Goal: Task Accomplishment & Management: Complete application form

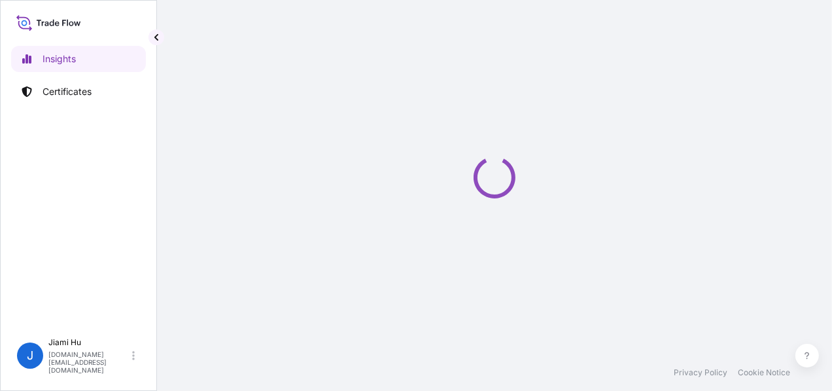
select select "2025"
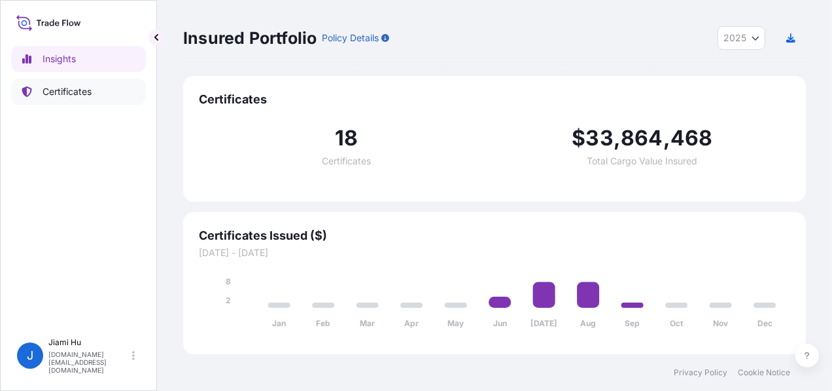
click at [83, 96] on p "Certificates" at bounding box center [67, 91] width 49 height 13
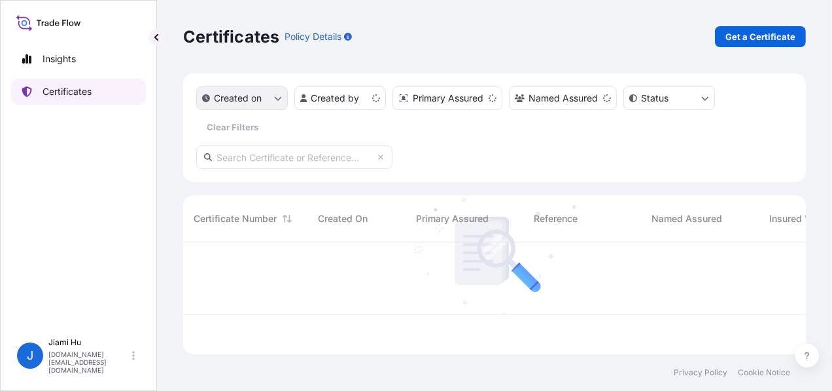
scroll to position [109, 613]
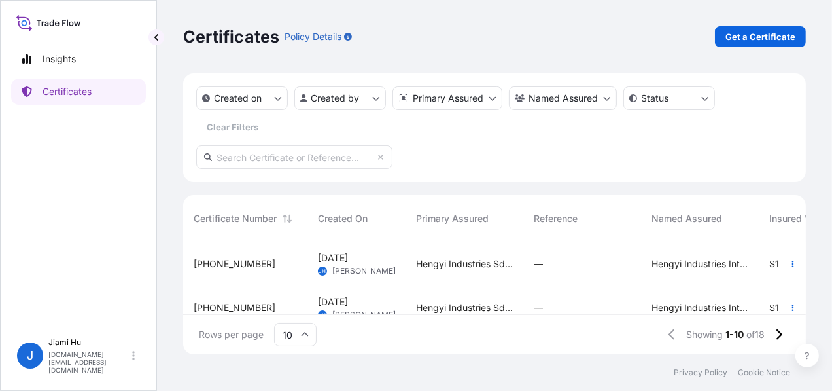
click at [393, 269] on div "10 Sep 2025 JH Jiami Hu" at bounding box center [356, 263] width 77 height 25
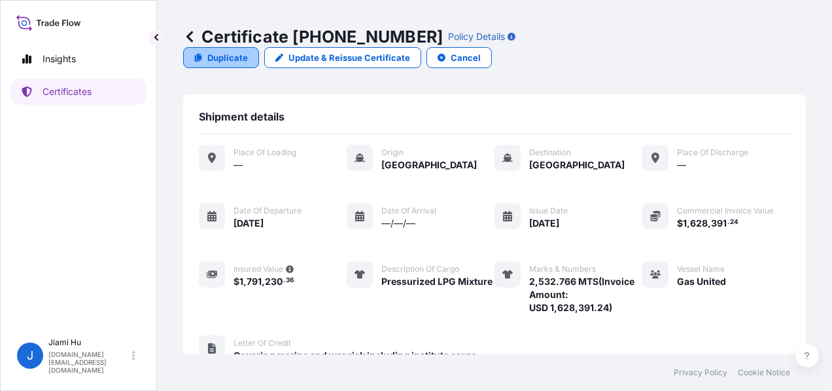
click at [259, 47] on link "Duplicate" at bounding box center [221, 57] width 76 height 21
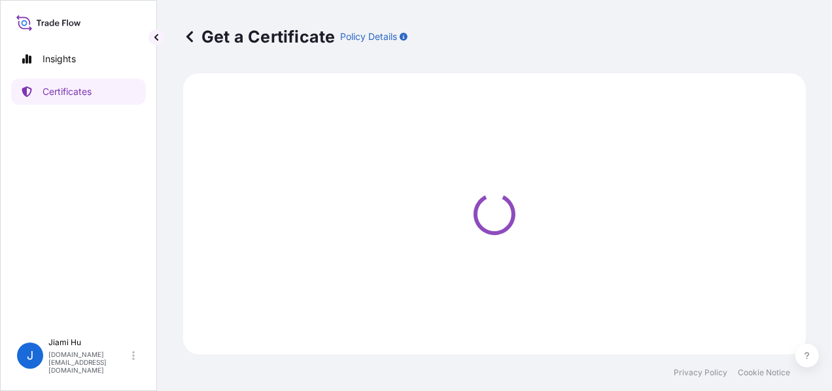
select select "Sea"
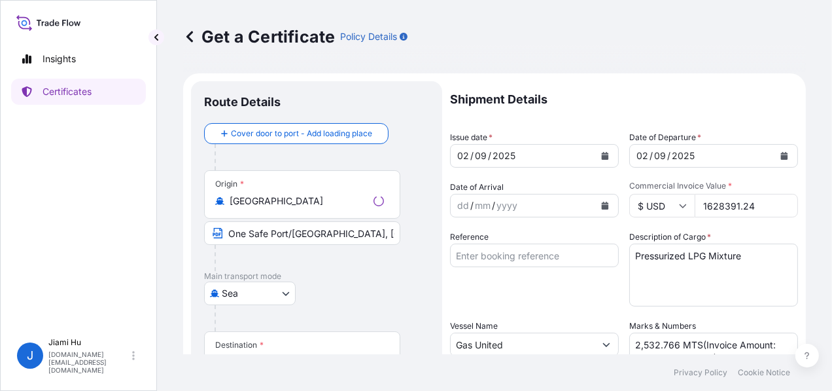
select select "31505"
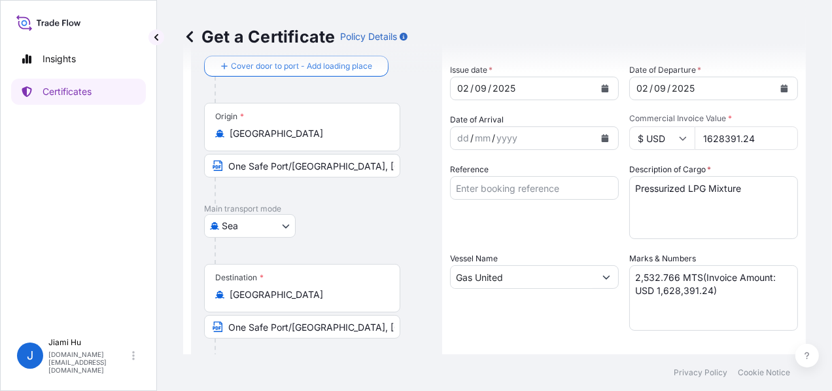
scroll to position [131, 0]
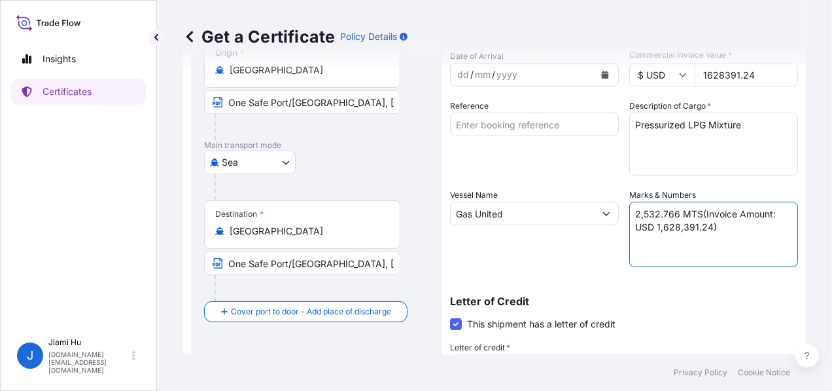
drag, startPoint x: 673, startPoint y: 211, endPoint x: 616, endPoint y: 213, distance: 57.6
click at [616, 213] on div "Shipment Details Issue date * 02 / 09 / 2025 Date of Departure * 02 / 09 / 2025…" at bounding box center [624, 262] width 348 height 624
paste textarea "2,528.047"
type textarea "2,532.766 MTS(Invoice Amount: USD 1,628,391.24)"
click at [685, 185] on div "Shipment Details Issue date * 02 / 09 / 2025 Date of Departure * 02 / 09 / 2025…" at bounding box center [624, 262] width 348 height 624
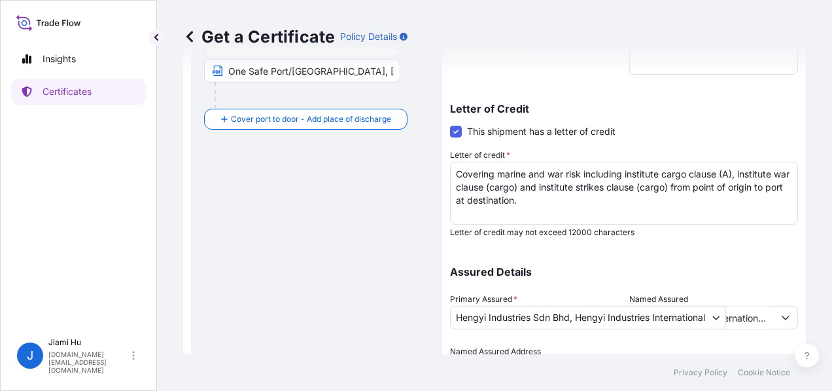
scroll to position [395, 0]
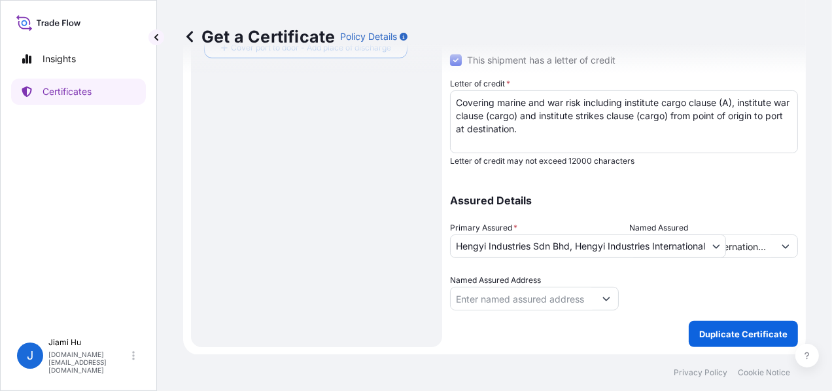
click at [780, 304] on div at bounding box center [714, 292] width 169 height 37
click at [755, 336] on p "Duplicate Certificate" at bounding box center [744, 333] width 88 height 13
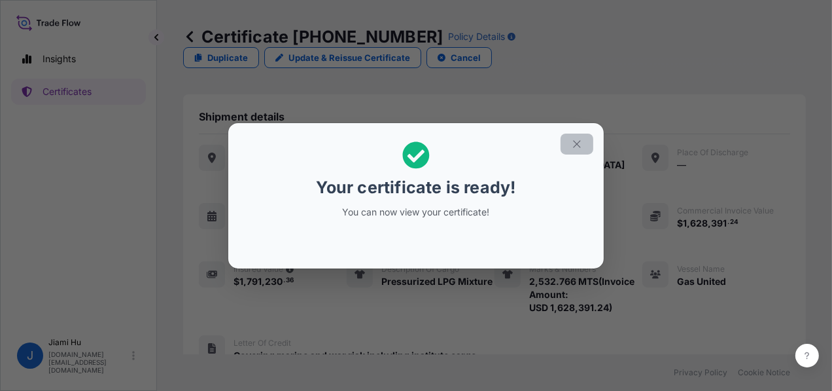
click at [580, 140] on icon "button" at bounding box center [577, 144] width 12 height 12
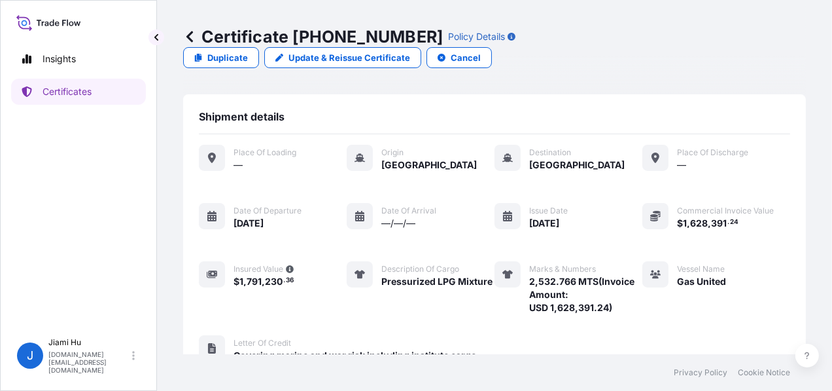
click at [190, 35] on icon at bounding box center [190, 36] width 7 height 11
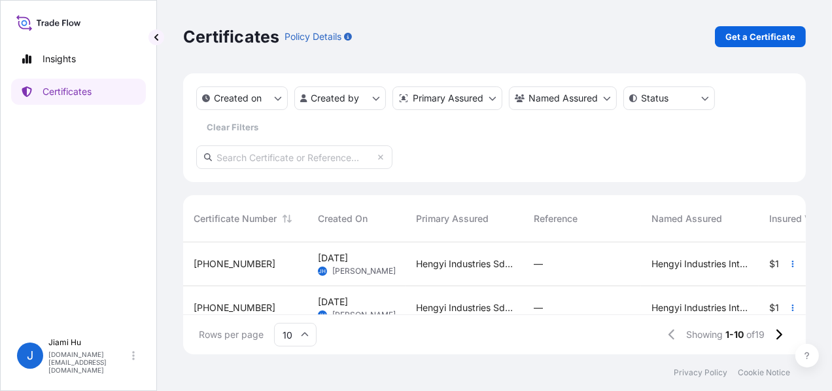
click at [500, 270] on div "Hengyi Industries Sdn Bhd, Hengyi Industries International Pte. Ltd." at bounding box center [465, 264] width 118 height 44
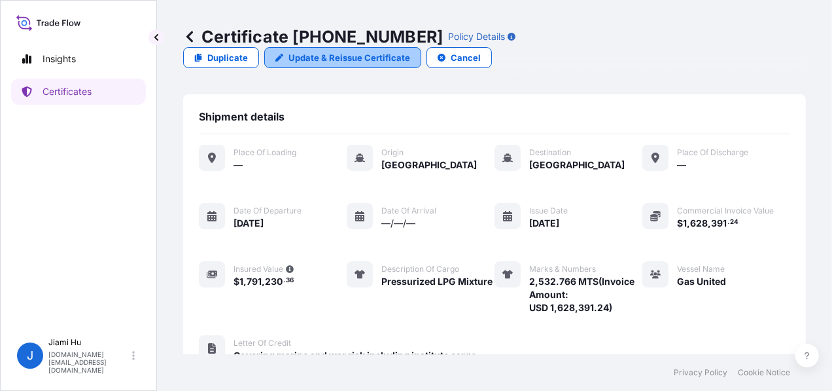
click at [410, 51] on p "Update & Reissue Certificate" at bounding box center [350, 57] width 122 height 13
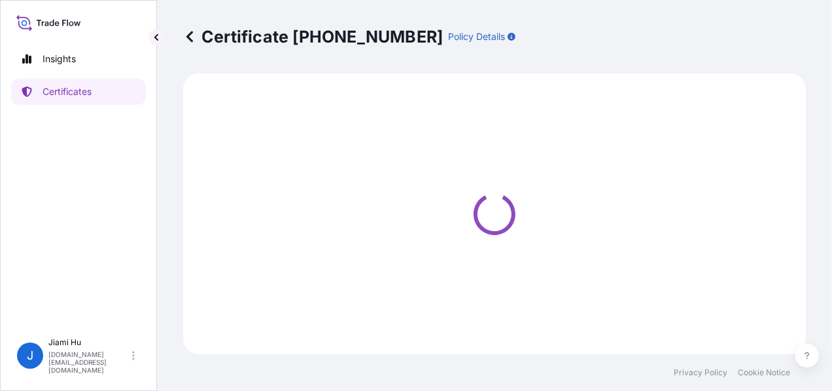
select select "Sea"
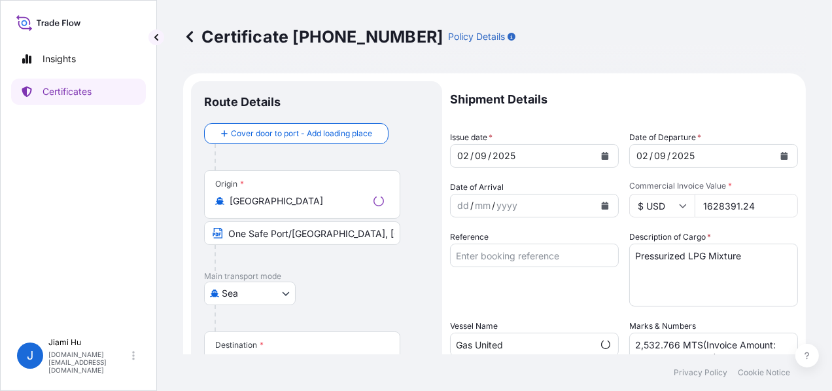
select select "31505"
click at [595, 151] on button "Calendar" at bounding box center [605, 155] width 21 height 21
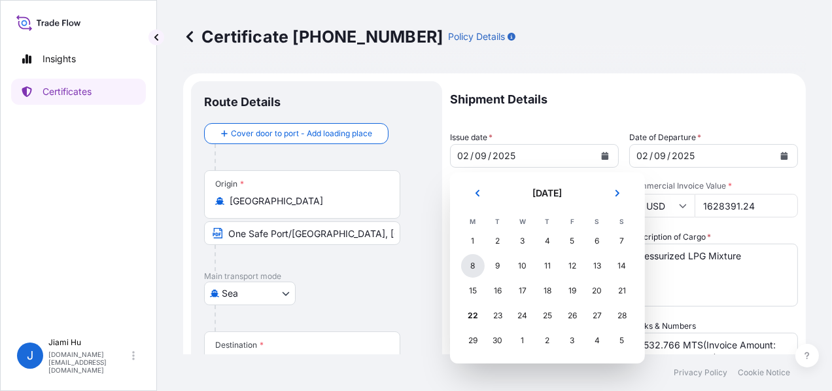
click at [469, 268] on div "8" at bounding box center [473, 266] width 24 height 24
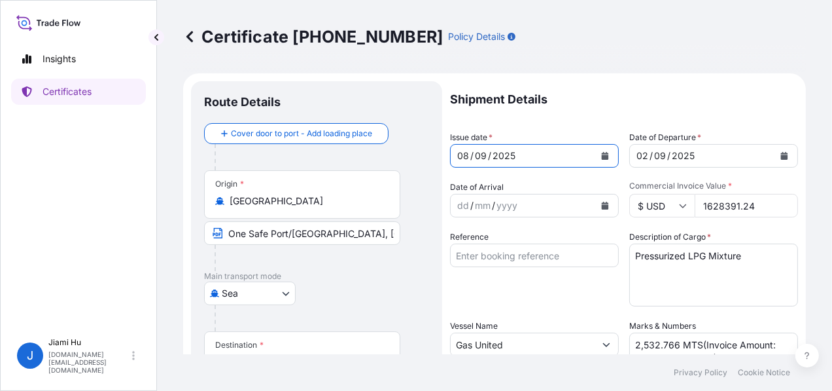
click at [763, 156] on div "02 / 09 / 2025" at bounding box center [702, 156] width 144 height 24
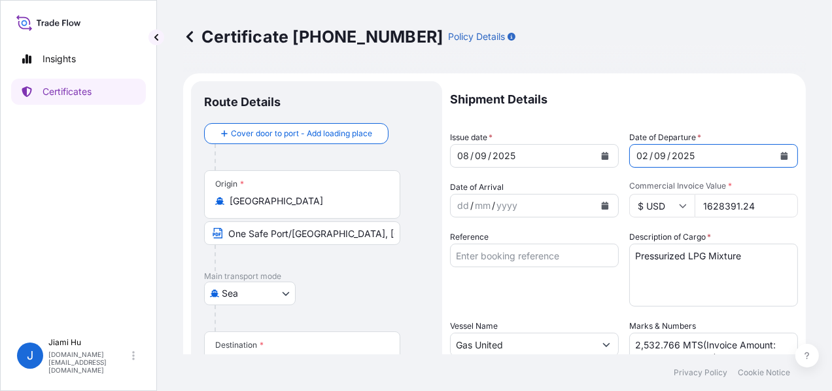
click at [774, 155] on button "Calendar" at bounding box center [784, 155] width 21 height 21
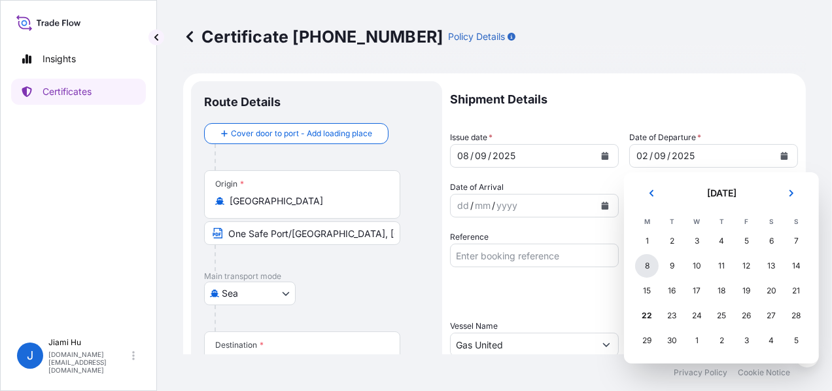
click at [651, 268] on div "8" at bounding box center [647, 266] width 24 height 24
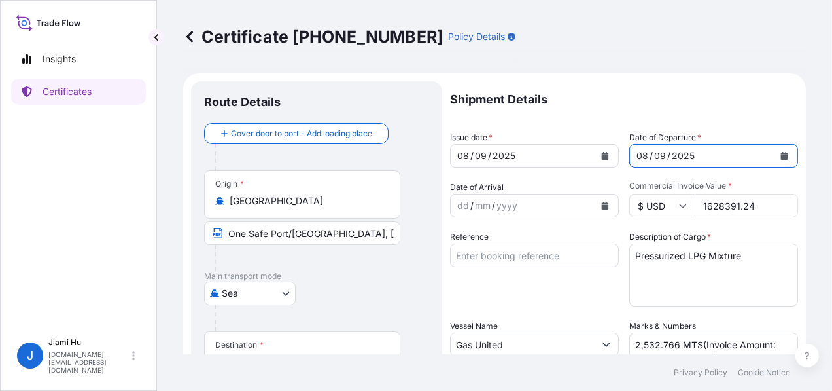
click at [473, 209] on body "Selected Date: Monday 8 September 2025 Insights Certificates J Jiami Hu jiami.h…" at bounding box center [416, 195] width 832 height 391
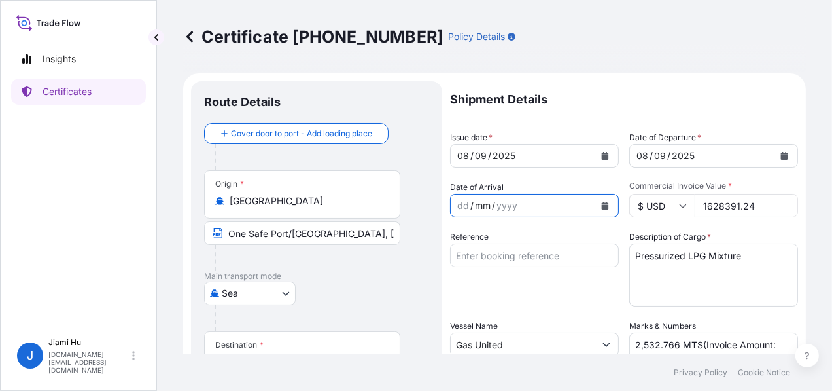
click at [571, 206] on div "dd / mm / yyyy" at bounding box center [523, 206] width 144 height 24
click at [357, 264] on div at bounding box center [308, 258] width 186 height 26
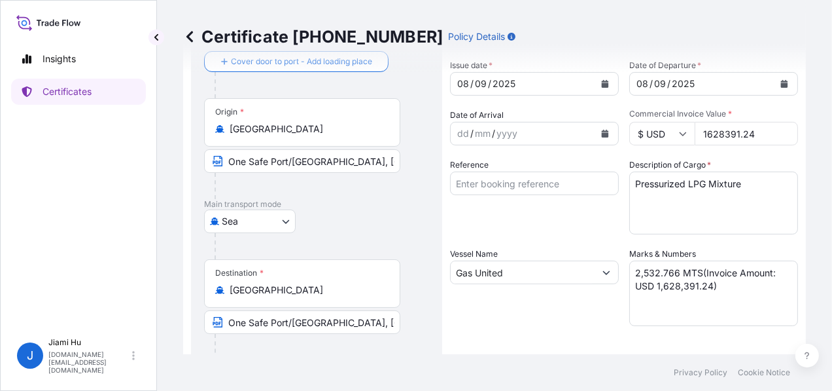
scroll to position [131, 0]
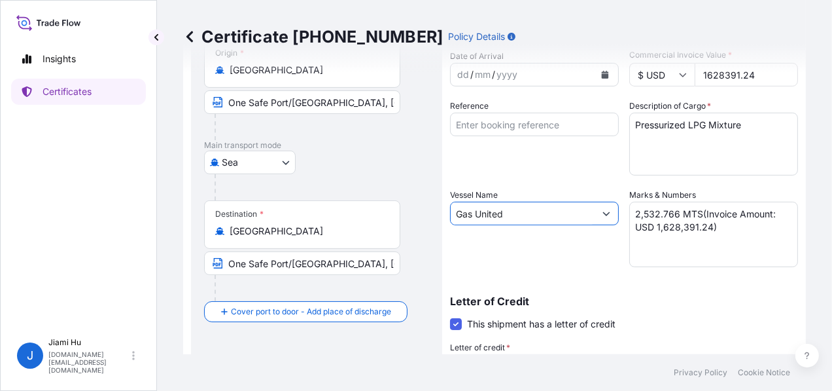
click at [492, 218] on input "Gas United" at bounding box center [523, 214] width 144 height 24
drag, startPoint x: 416, startPoint y: 215, endPoint x: 313, endPoint y: 205, distance: 103.2
click at [313, 205] on form "Route Details Cover door to port - Add loading place Place of loading Road / In…" at bounding box center [494, 280] width 623 height 676
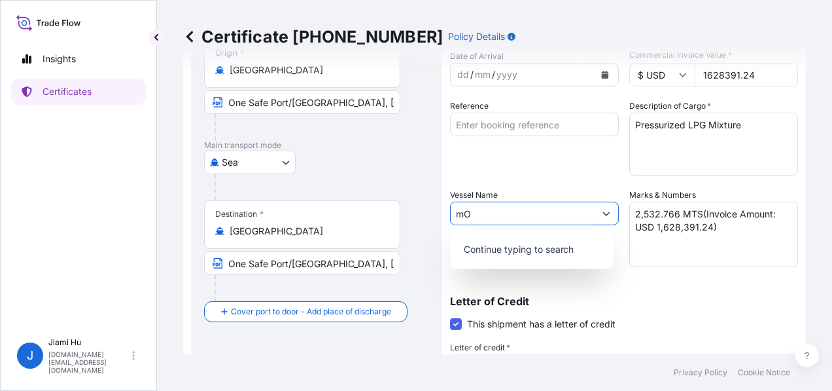
type input "m"
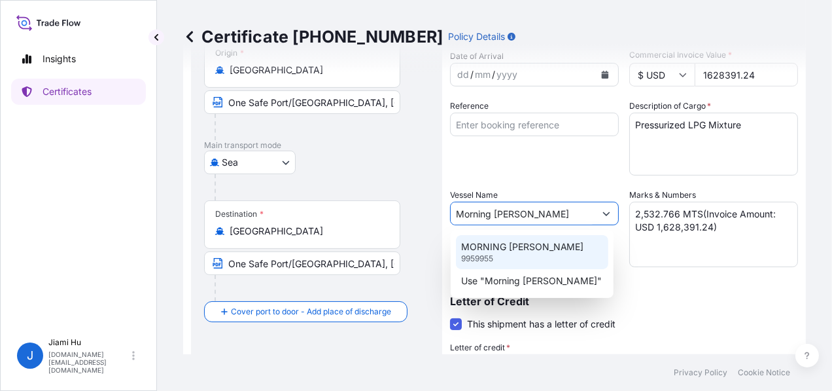
click at [536, 251] on div "MORNING KATE 9959955" at bounding box center [532, 252] width 152 height 34
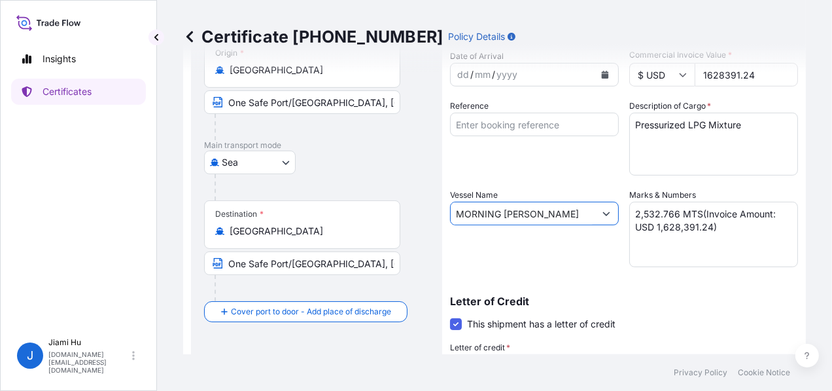
type input "MORNING KATE"
click at [668, 233] on textarea "2,532.766 MTS(Invoice Amount: USD 1,628,391.24)" at bounding box center [714, 234] width 169 height 65
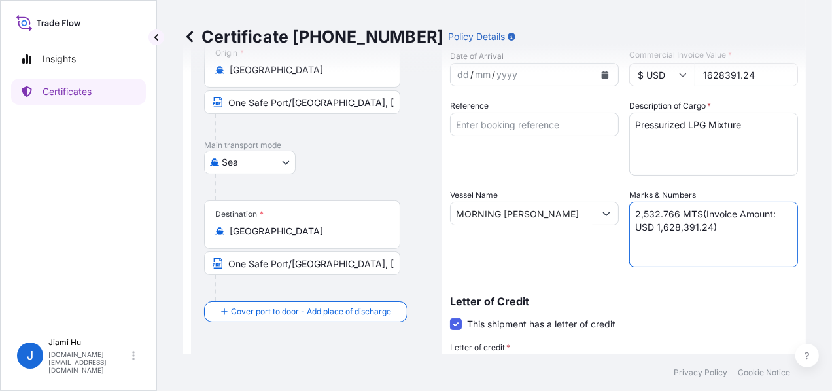
drag, startPoint x: 675, startPoint y: 213, endPoint x: 614, endPoint y: 216, distance: 61.6
click at [614, 216] on div "Shipment Details Issue date * 08 / 09 / 2025 Date of Departure * 08 / 09 / 2025…" at bounding box center [624, 262] width 348 height 624
paste textarea "2,528.047"
type textarea "2,528.047 MTS(Invoice Amount: USD 1,628,391.24)"
drag, startPoint x: 751, startPoint y: 77, endPoint x: 689, endPoint y: 73, distance: 61.7
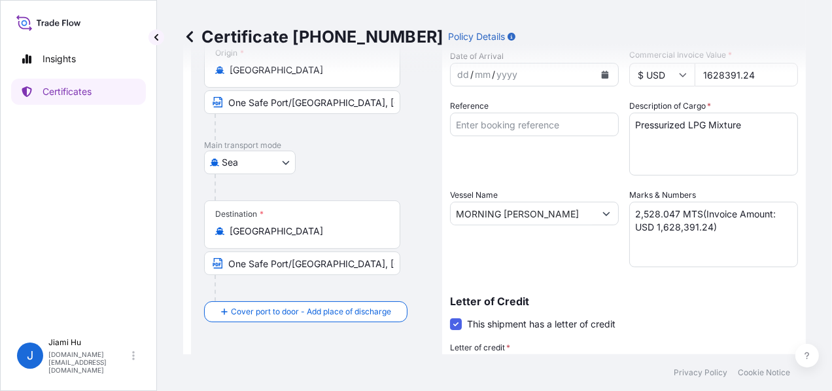
click at [689, 73] on div "Certificate 31505-19-1 Policy Details Route Details Cover door to port - Add lo…" at bounding box center [494, 177] width 675 height 354
paste input "3976.9"
type input "1623976.94"
click at [719, 238] on textarea "2,532.766 MTS(Invoice Amount: USD 1,628,391.24)" at bounding box center [714, 234] width 169 height 65
drag, startPoint x: 707, startPoint y: 227, endPoint x: 651, endPoint y: 224, distance: 55.7
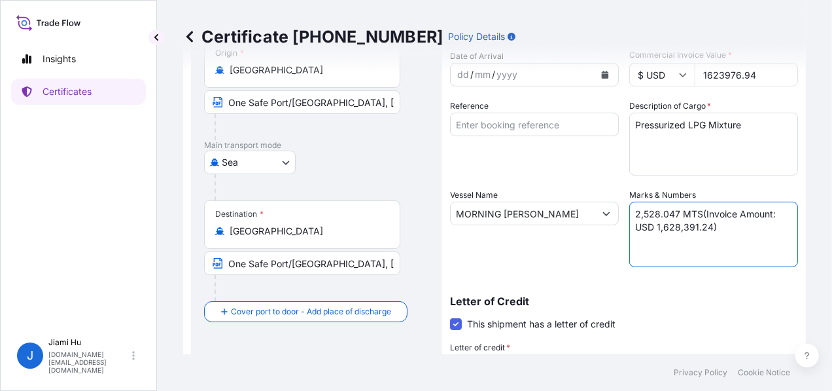
click at [651, 224] on textarea "2,532.766 MTS(Invoice Amount: USD 1,628,391.24)" at bounding box center [714, 234] width 169 height 65
paste textarea "1,623,976.94"
click at [704, 233] on textarea "2,532.766 MTS(Invoice Amount: USD 1,628,391.24)" at bounding box center [714, 234] width 169 height 65
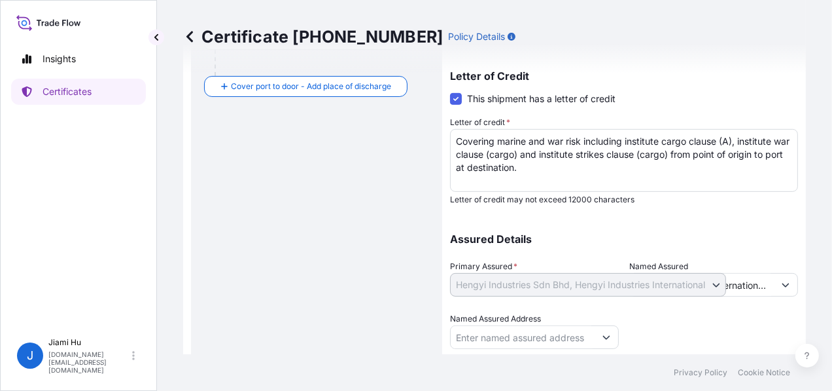
scroll to position [395, 0]
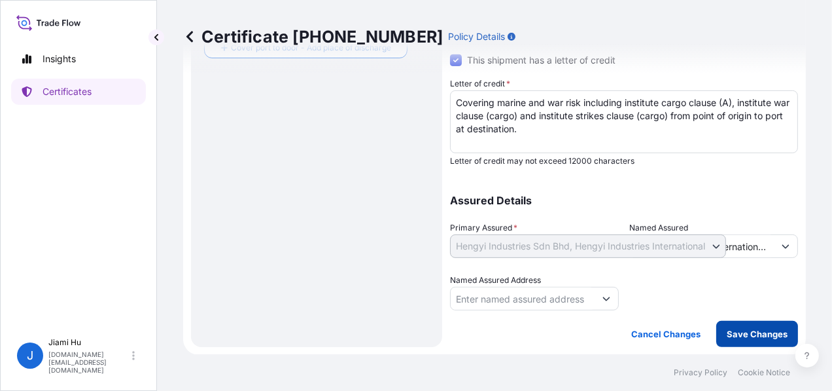
type textarea "2,528.047 MTS(Invoice Amount: USD 1,623,976.94)"
click at [744, 329] on p "Save Changes" at bounding box center [757, 333] width 61 height 13
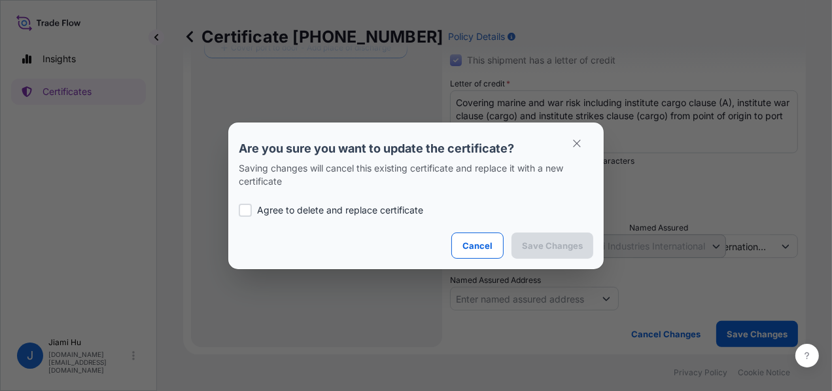
click at [325, 209] on p "Agree to delete and replace certificate" at bounding box center [340, 210] width 166 height 13
checkbox input "true"
click at [544, 241] on p "Save Changes" at bounding box center [552, 245] width 61 height 13
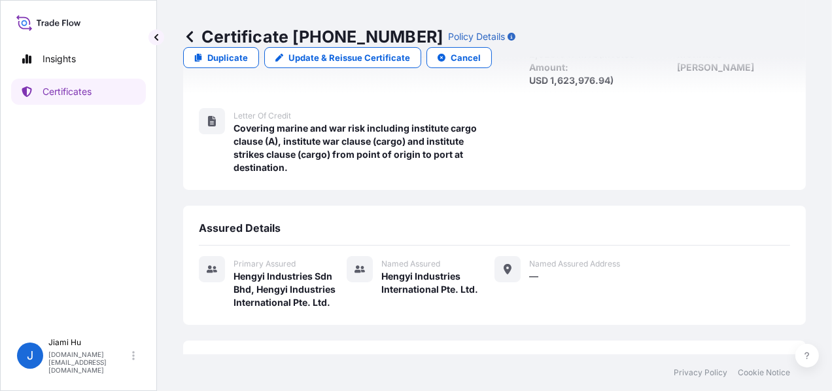
scroll to position [312, 0]
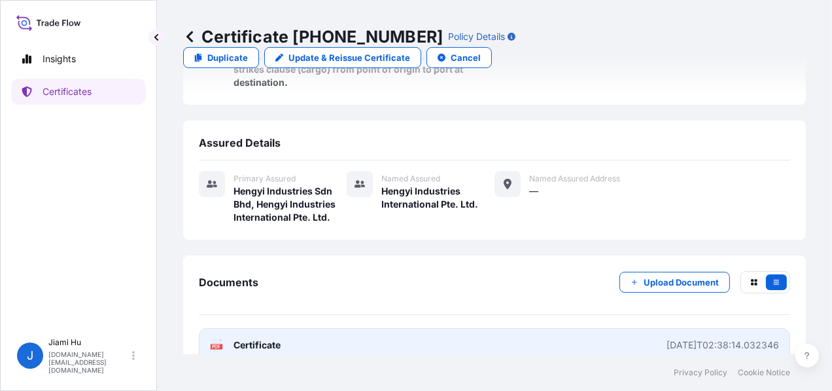
click at [454, 328] on link "PDF Certificate 2025-09-22T02:38:14.032346" at bounding box center [495, 345] width 592 height 34
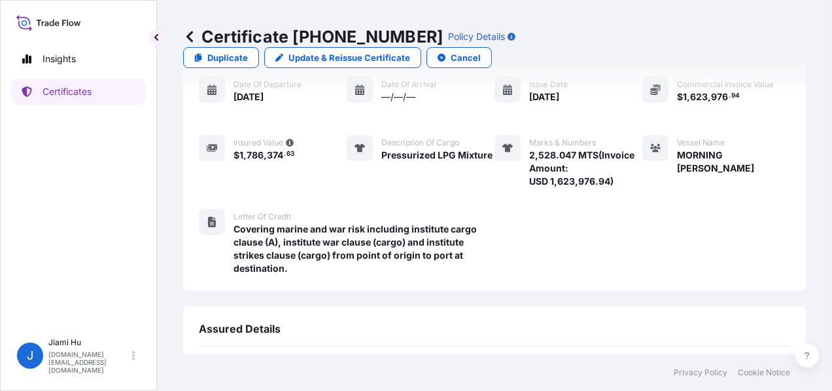
scroll to position [0, 0]
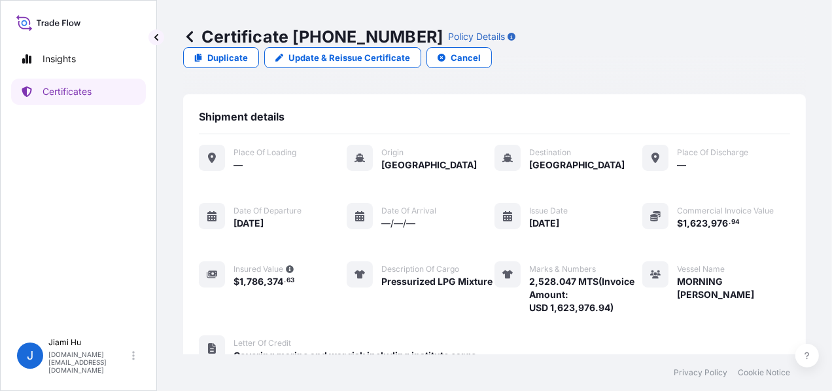
click at [188, 34] on icon at bounding box center [190, 36] width 7 height 11
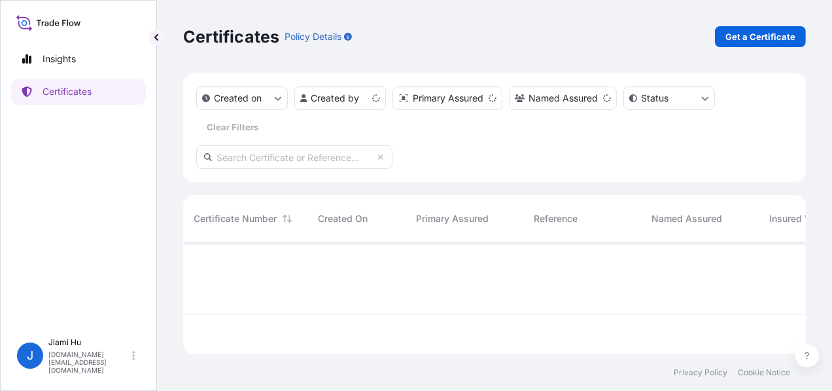
scroll to position [109, 613]
